Goal: Information Seeking & Learning: Learn about a topic

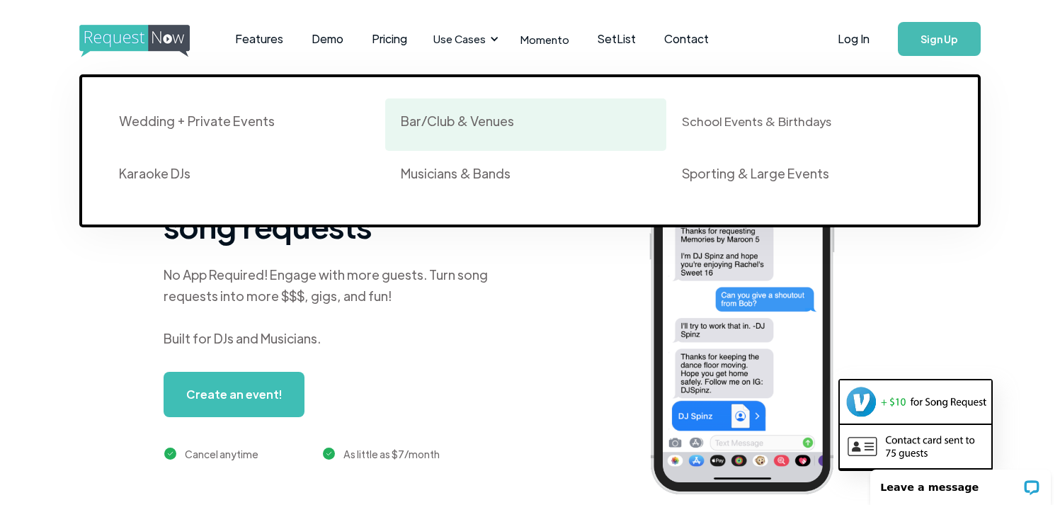
click at [437, 122] on div "Bar/Club & Venues" at bounding box center [457, 121] width 113 height 17
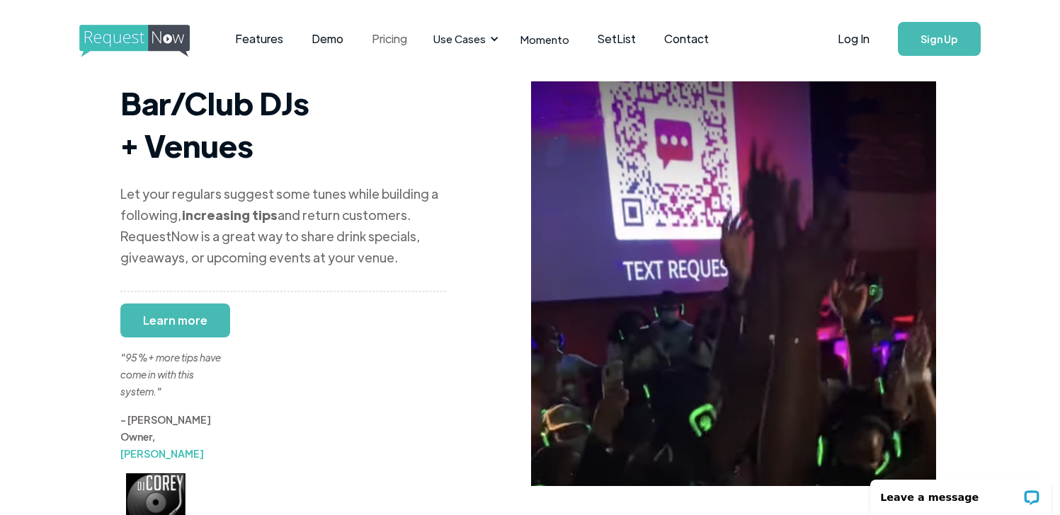
click at [391, 40] on link "Pricing" at bounding box center [389, 39] width 64 height 44
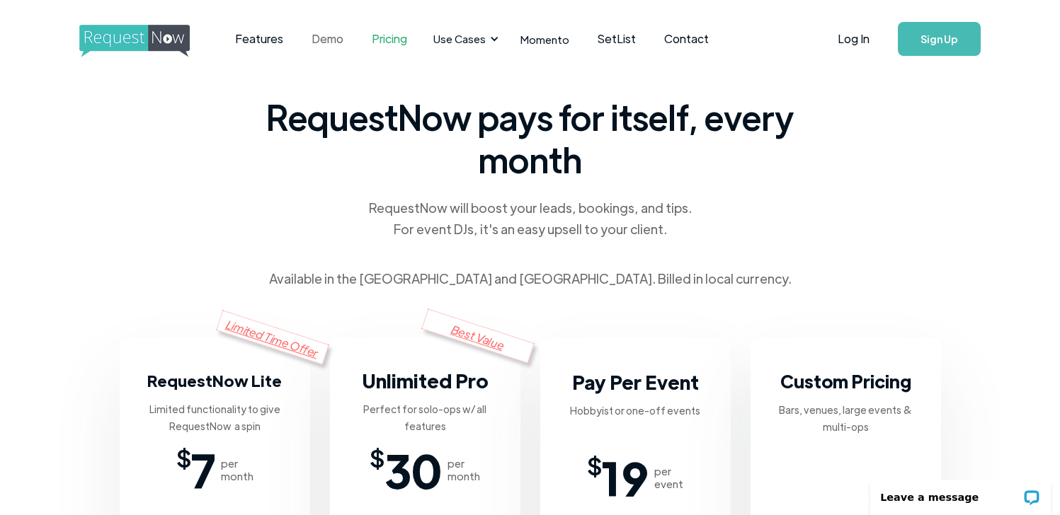
click at [324, 42] on link "Demo" at bounding box center [327, 39] width 60 height 44
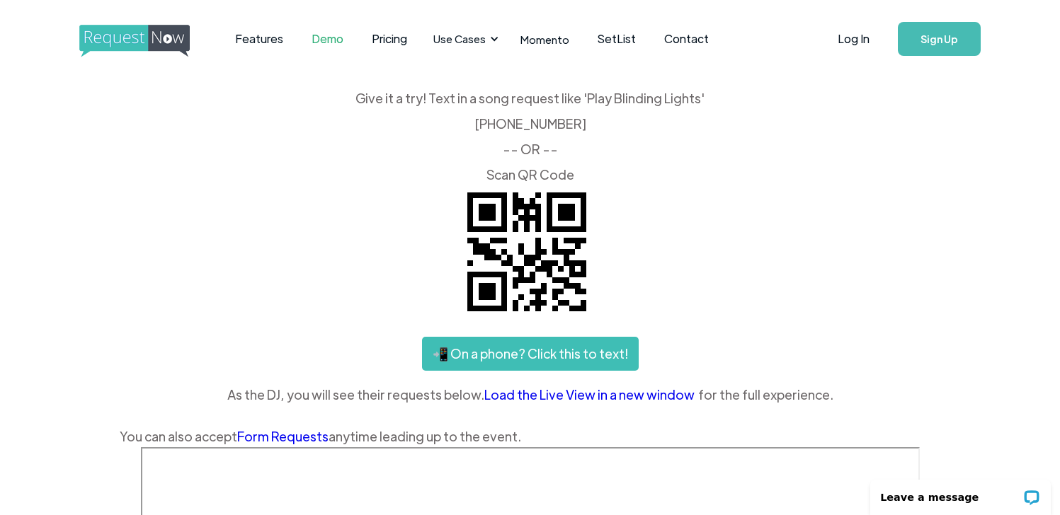
click at [160, 40] on img "home" at bounding box center [147, 41] width 137 height 33
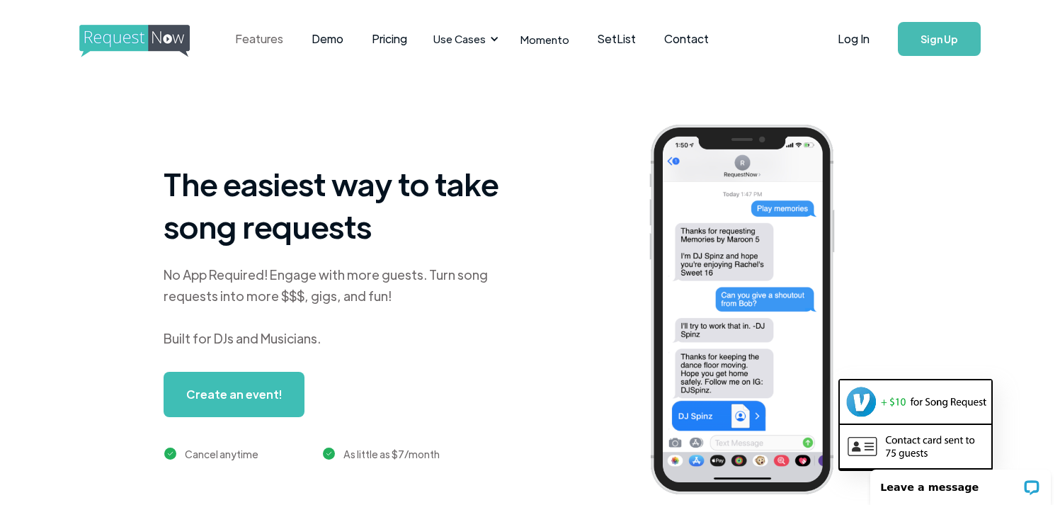
click at [266, 36] on link "Features" at bounding box center [259, 39] width 76 height 44
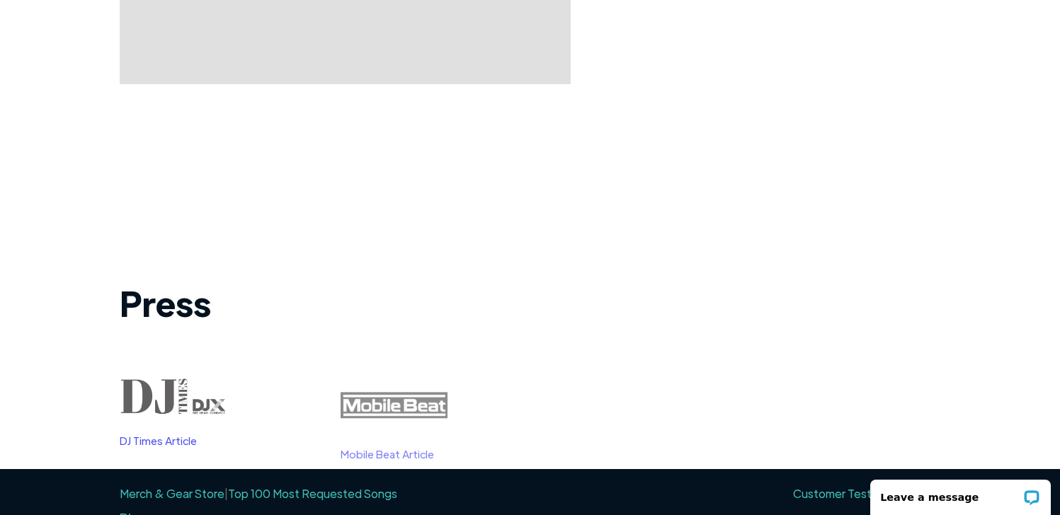
scroll to position [1654, 0]
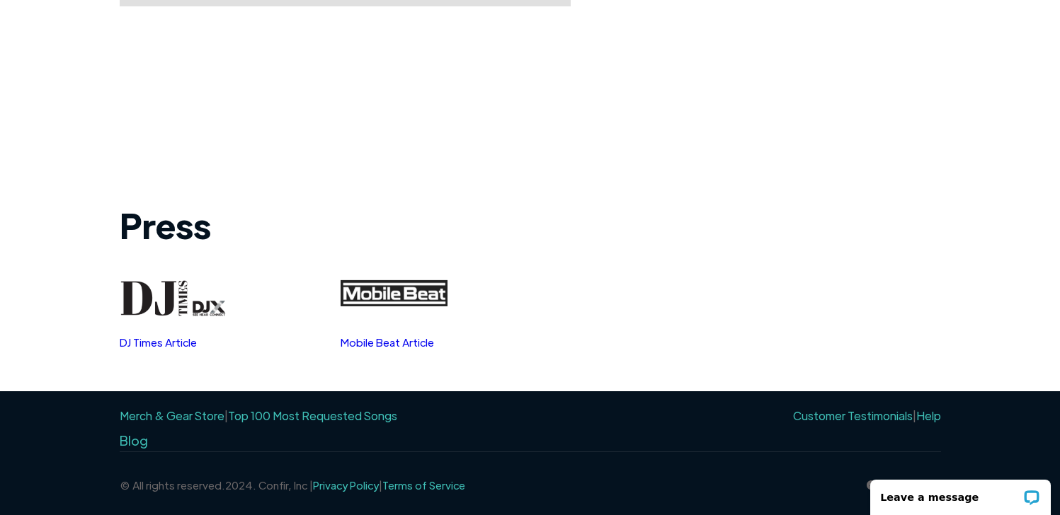
click at [334, 418] on link "Top 100 Most Requested Songs" at bounding box center [312, 415] width 169 height 15
